Goal: Information Seeking & Learning: Learn about a topic

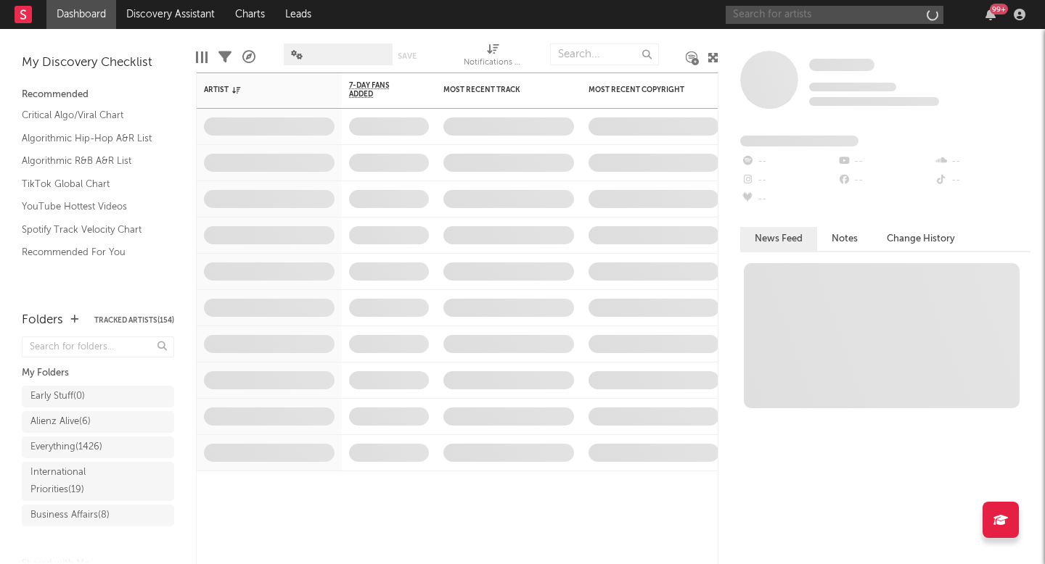
click at [794, 20] on input "text" at bounding box center [834, 15] width 218 height 18
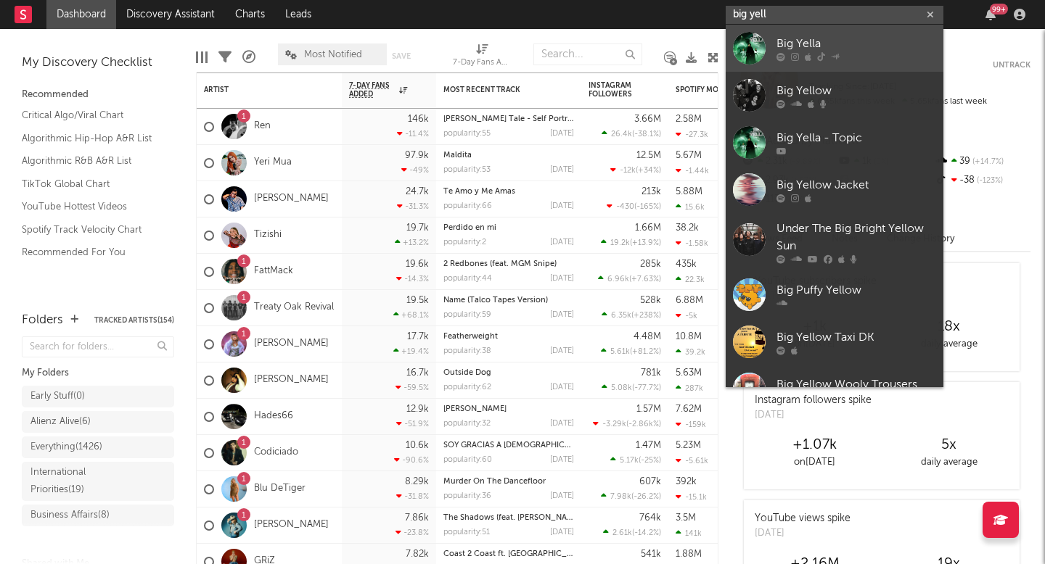
type input "big yell"
click at [818, 46] on div "Big Yella" at bounding box center [856, 43] width 160 height 17
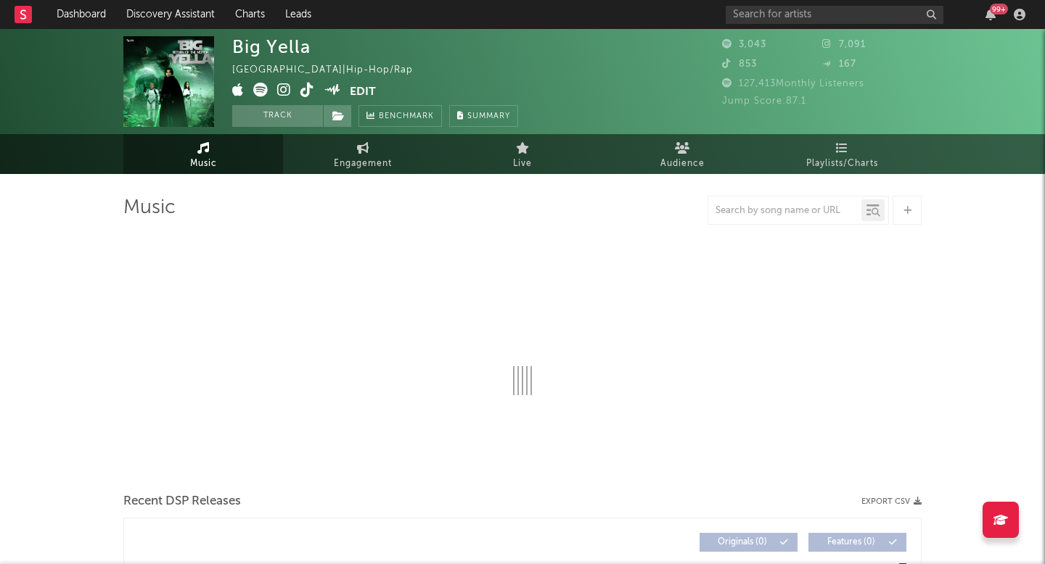
select select "1w"
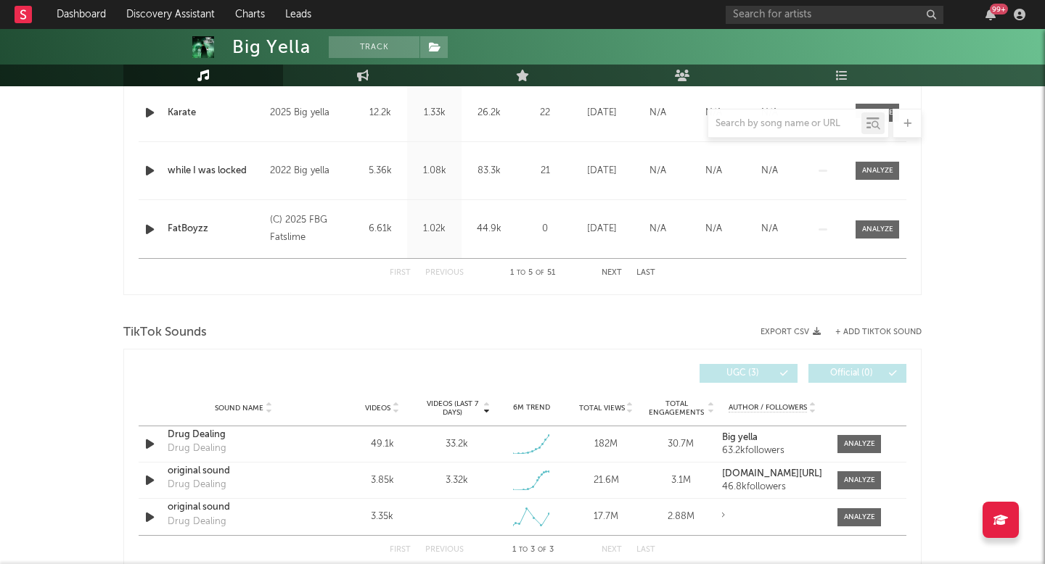
scroll to position [758, 0]
click at [872, 442] on div at bounding box center [859, 442] width 31 height 11
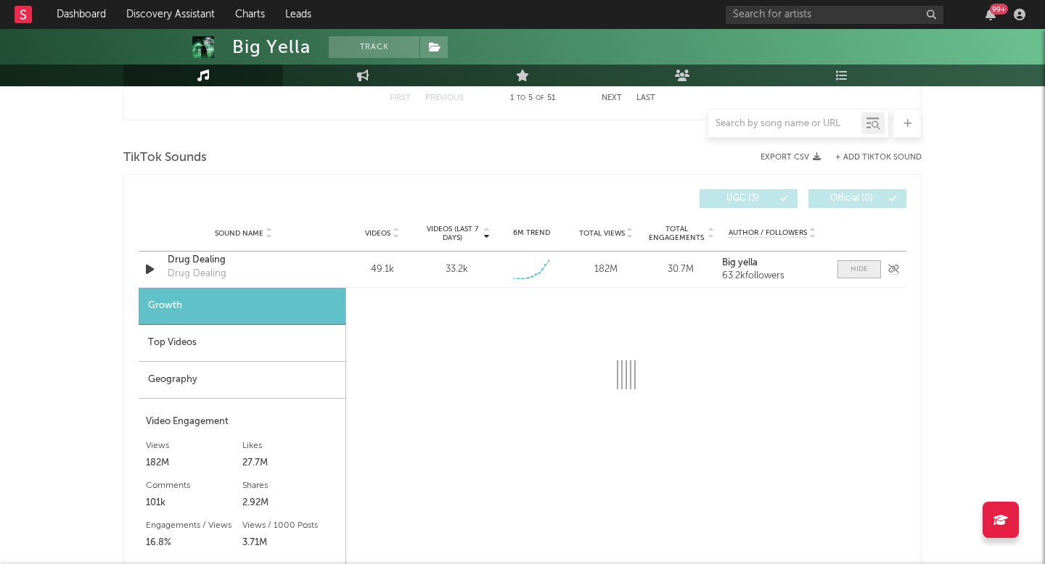
select select "1w"
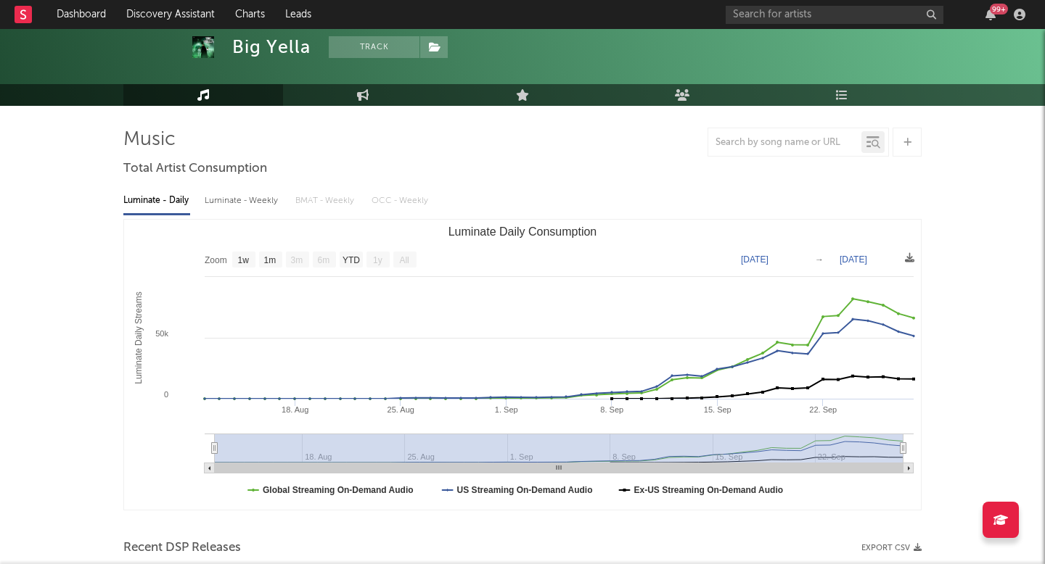
scroll to position [0, 0]
